Goal: Navigation & Orientation: Find specific page/section

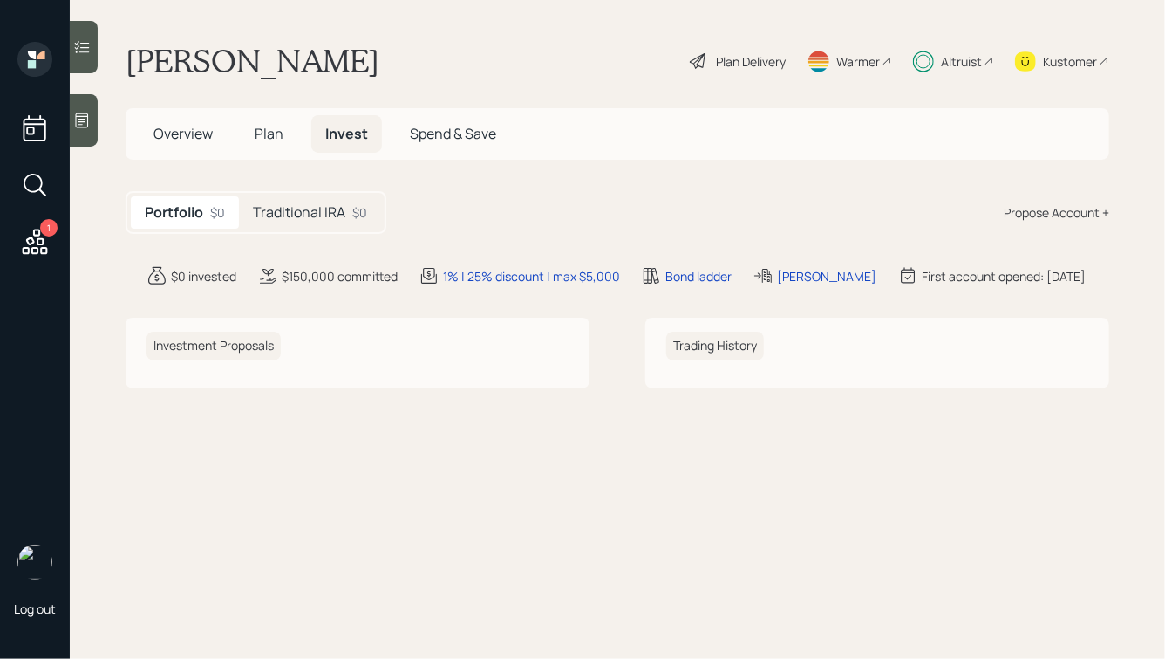
click at [311, 232] on div "Portfolio $0 Traditional IRA $0" at bounding box center [256, 212] width 261 height 43
click at [322, 208] on h5 "Traditional IRA" at bounding box center [299, 212] width 92 height 17
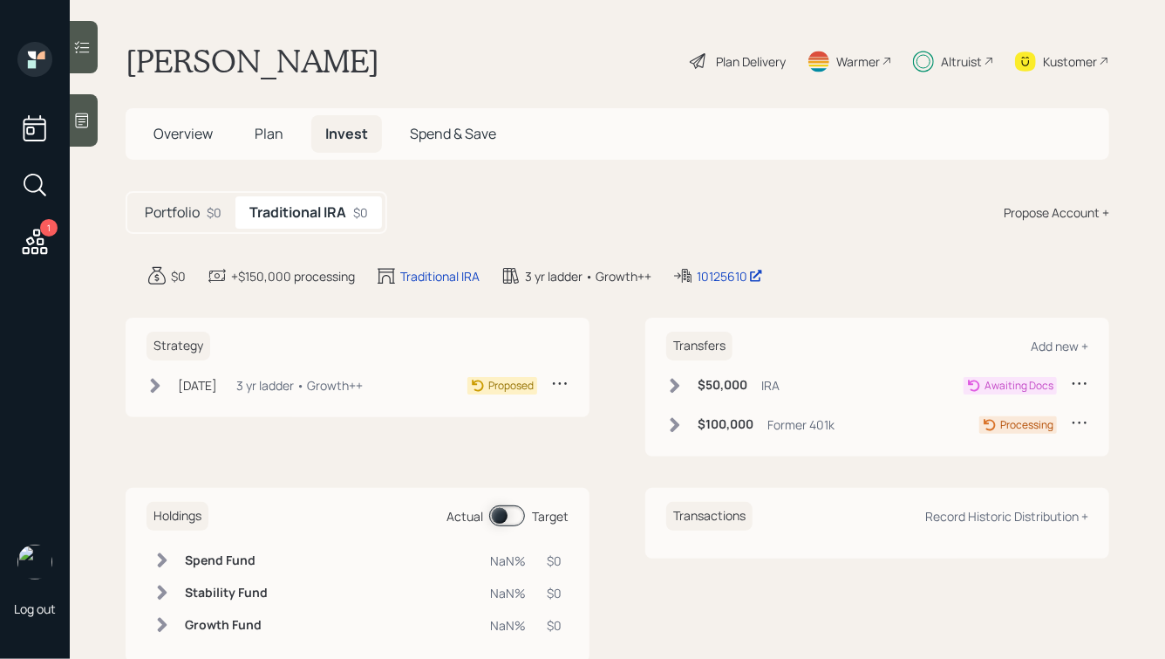
click at [255, 122] on h5 "Plan" at bounding box center [269, 134] width 57 height 38
